Goal: Task Accomplishment & Management: Manage account settings

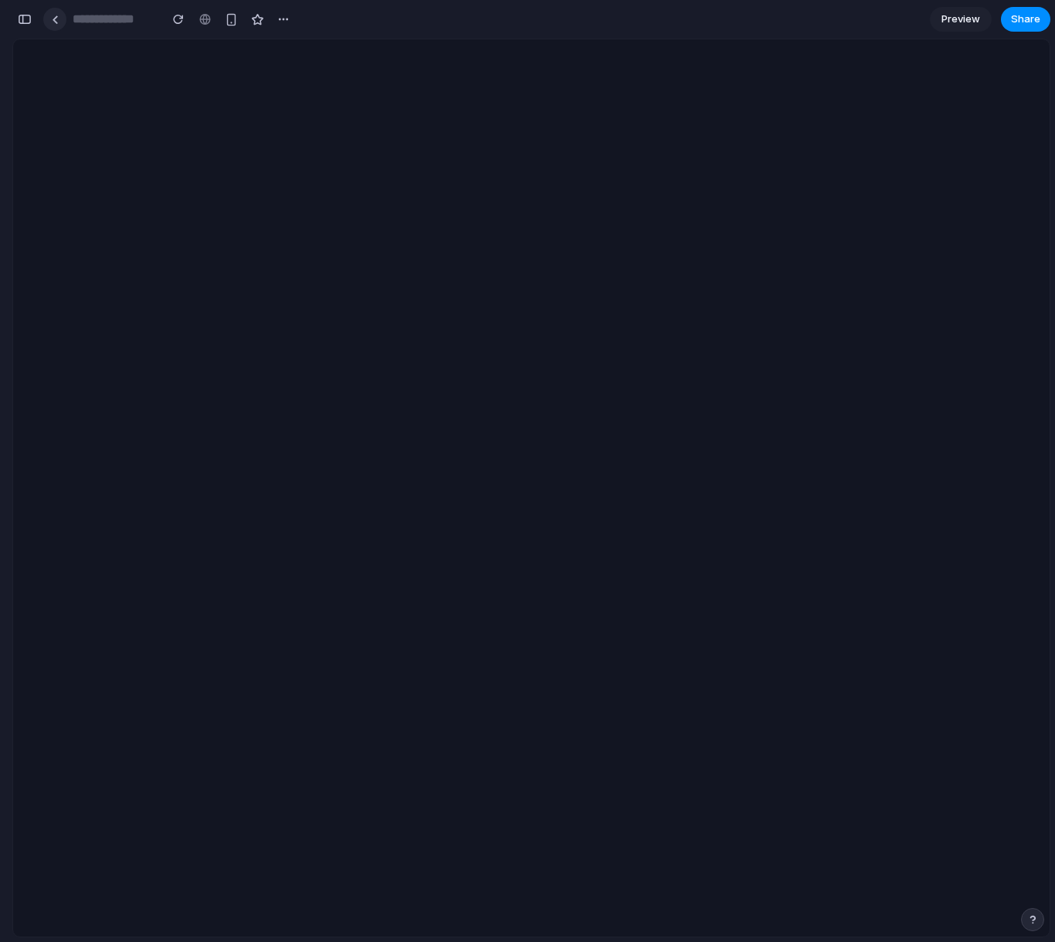
click at [59, 21] on link at bounding box center [54, 19] width 23 height 23
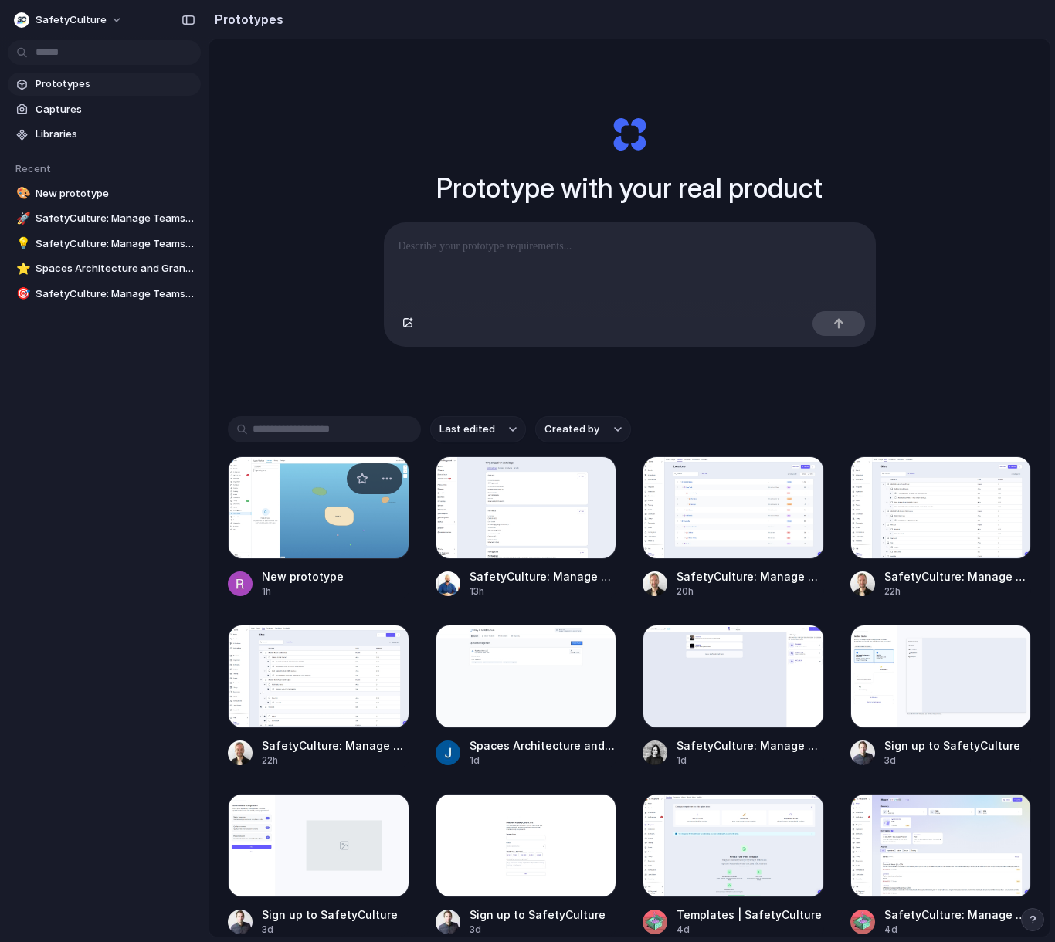
click at [286, 544] on div at bounding box center [318, 507] width 181 height 103
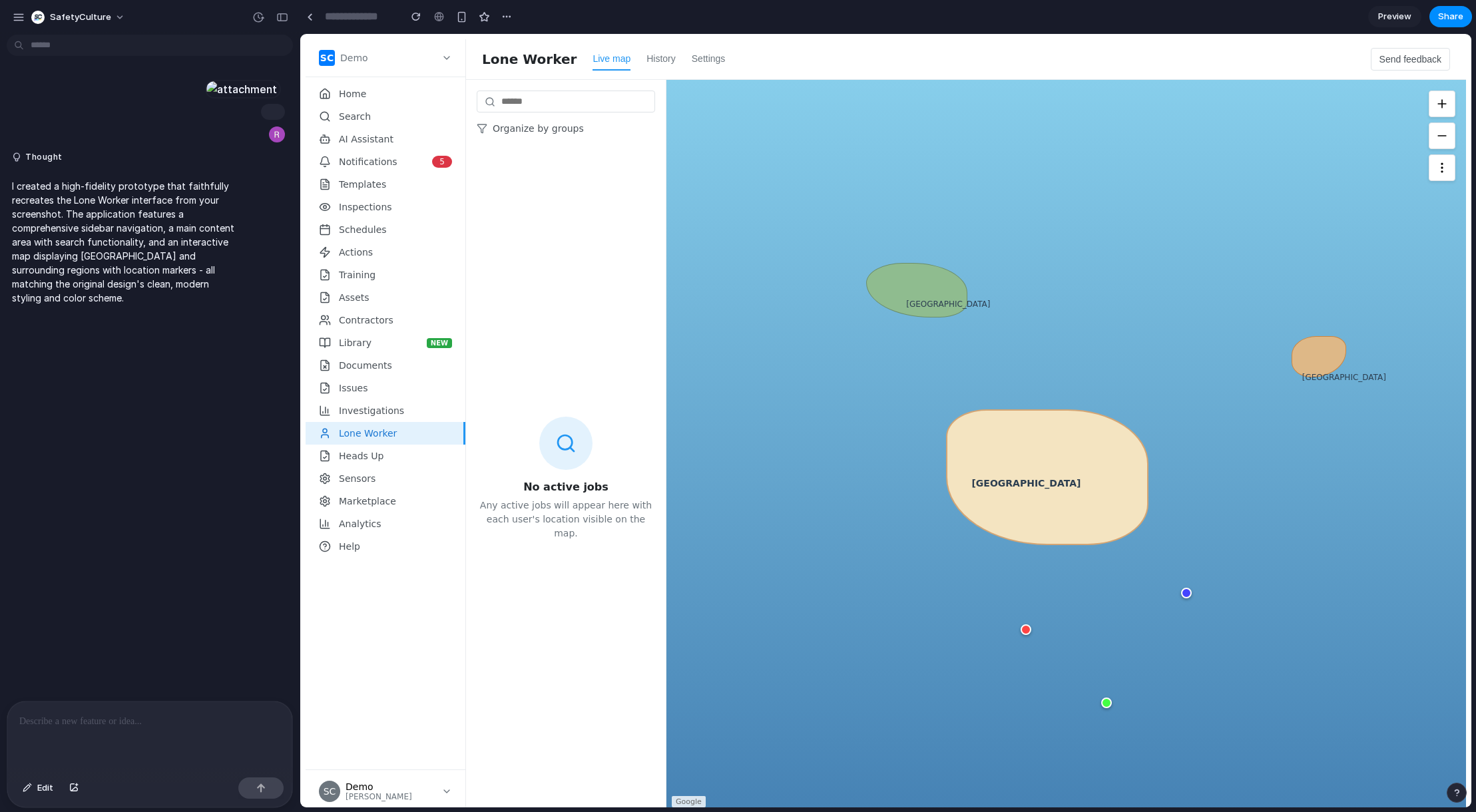
click at [371, 110] on div "Search" at bounding box center [385, 116] width 159 height 22
click at [647, 58] on button "History" at bounding box center [661, 59] width 29 height 22
click at [681, 72] on header "Lone Worker Live map History Settings Send feedback" at bounding box center [966, 59] width 1000 height 41
drag, startPoint x: 681, startPoint y: 58, endPoint x: 631, endPoint y: 57, distance: 50.0
click at [667, 58] on div "Live map History Settings" at bounding box center [659, 59] width 133 height 22
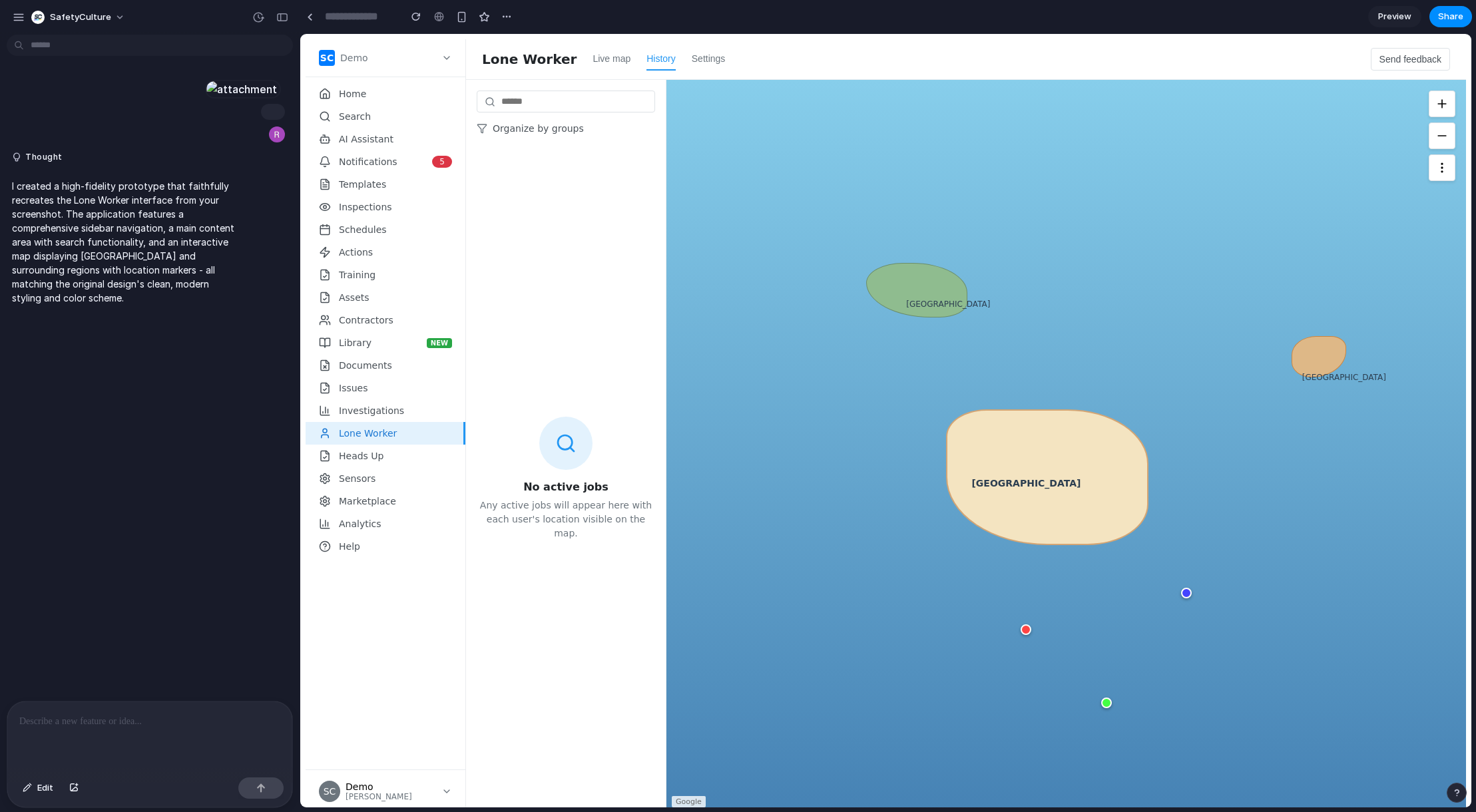
click at [624, 55] on div "Live map History Settings" at bounding box center [659, 59] width 133 height 22
click at [38, 13] on div "button" at bounding box center [37, 16] width 13 height 13
click at [16, 14] on div "Settings Invite members Change theme Sign out" at bounding box center [738, 406] width 1476 height 812
click at [16, 16] on div "button" at bounding box center [19, 17] width 12 height 12
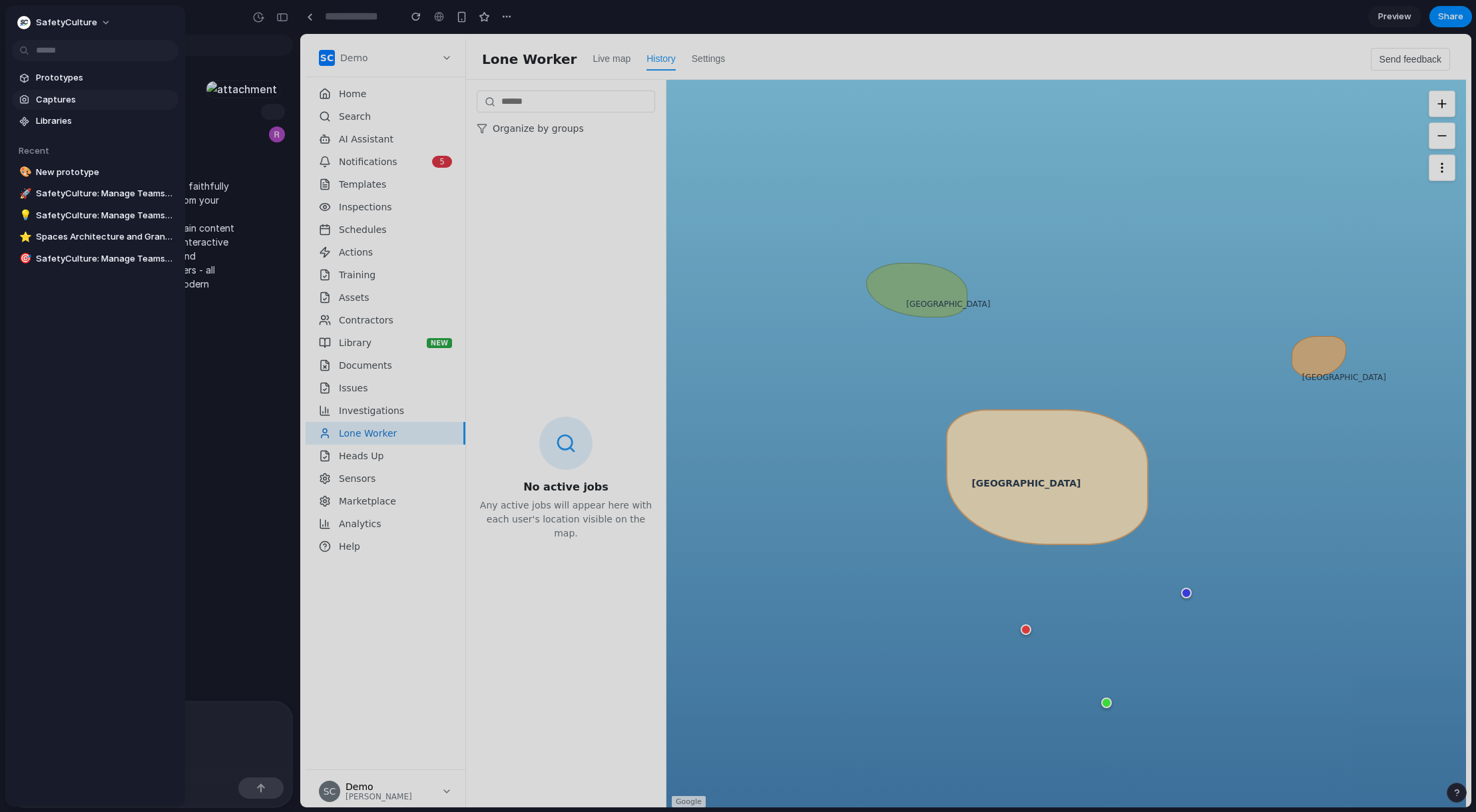
click at [49, 100] on span "Captures" at bounding box center [104, 99] width 137 height 13
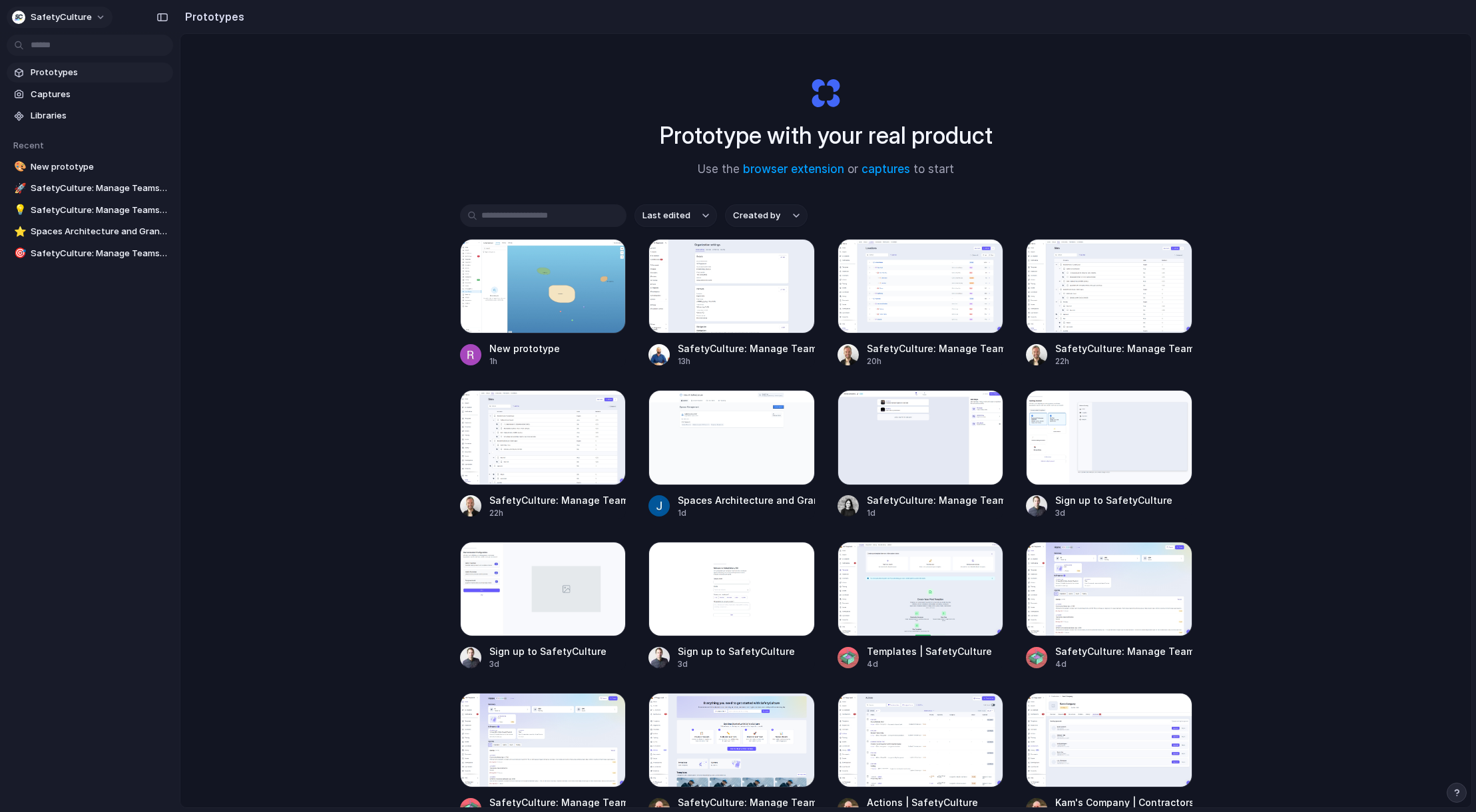
click at [95, 15] on button "SafetyCulture" at bounding box center [59, 17] width 106 height 22
click at [63, 50] on span "Settings" at bounding box center [49, 47] width 36 height 13
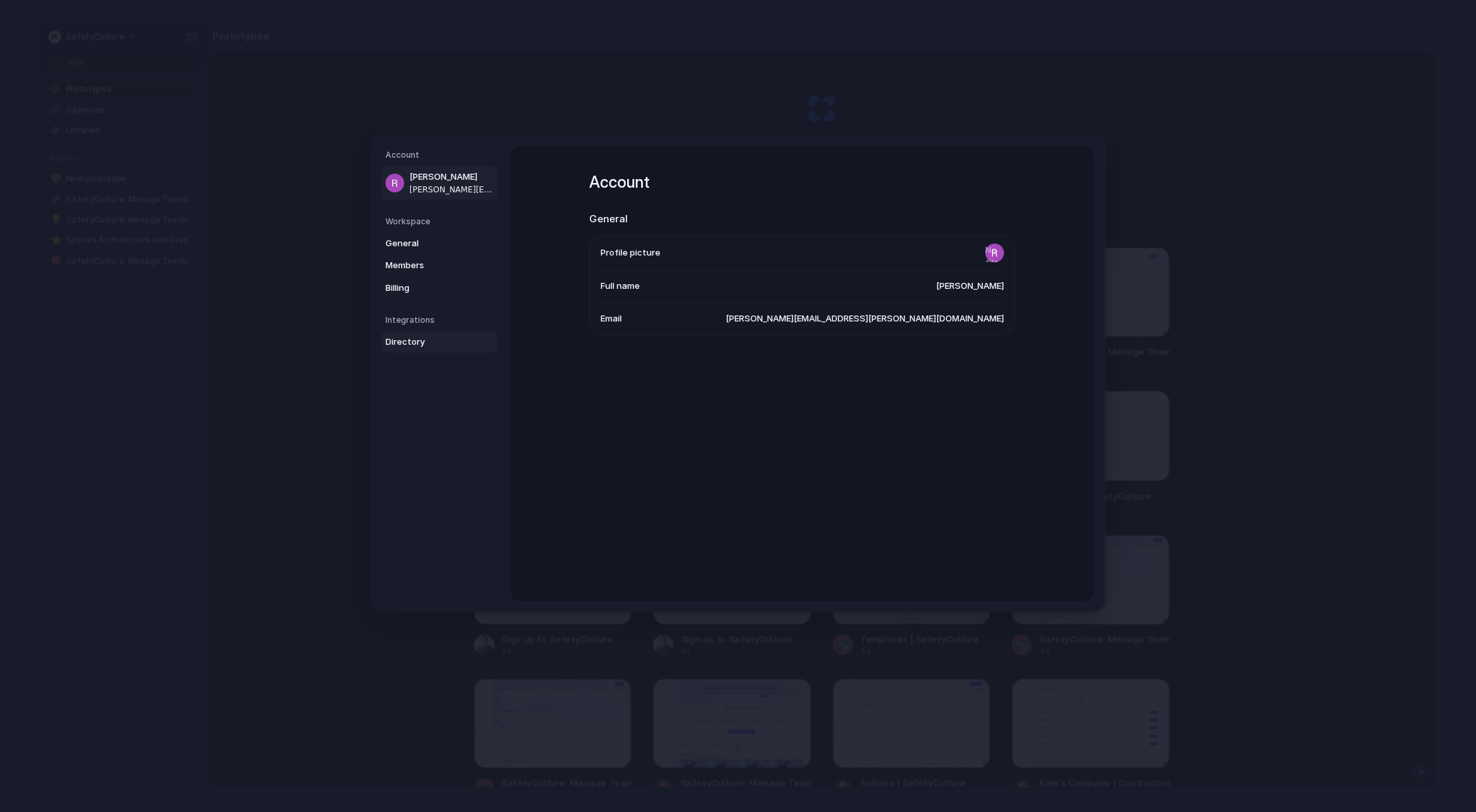
click at [452, 342] on span "Directory" at bounding box center [428, 341] width 85 height 13
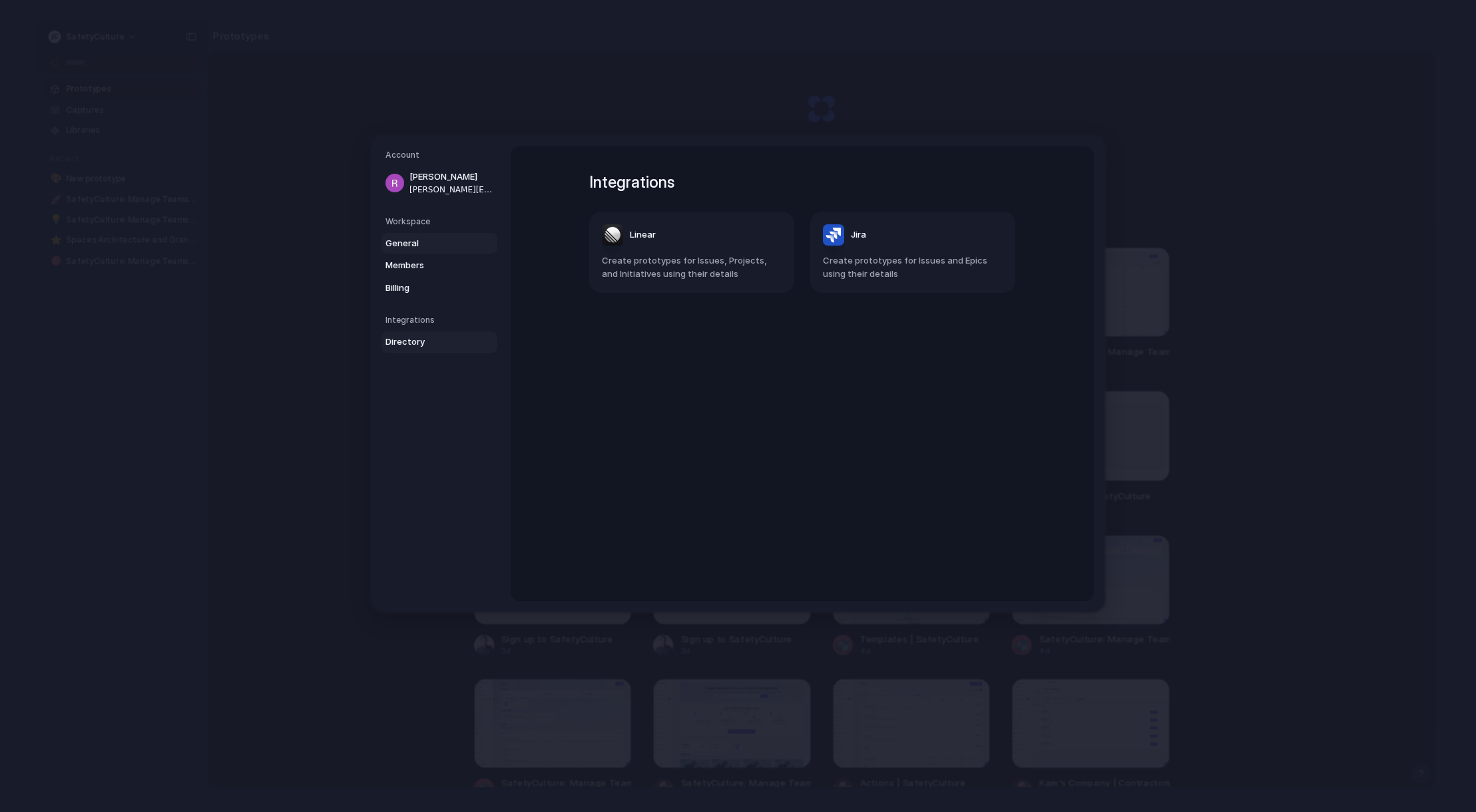
click at [439, 242] on span "General" at bounding box center [428, 242] width 85 height 13
